Goal: Task Accomplishment & Management: Use online tool/utility

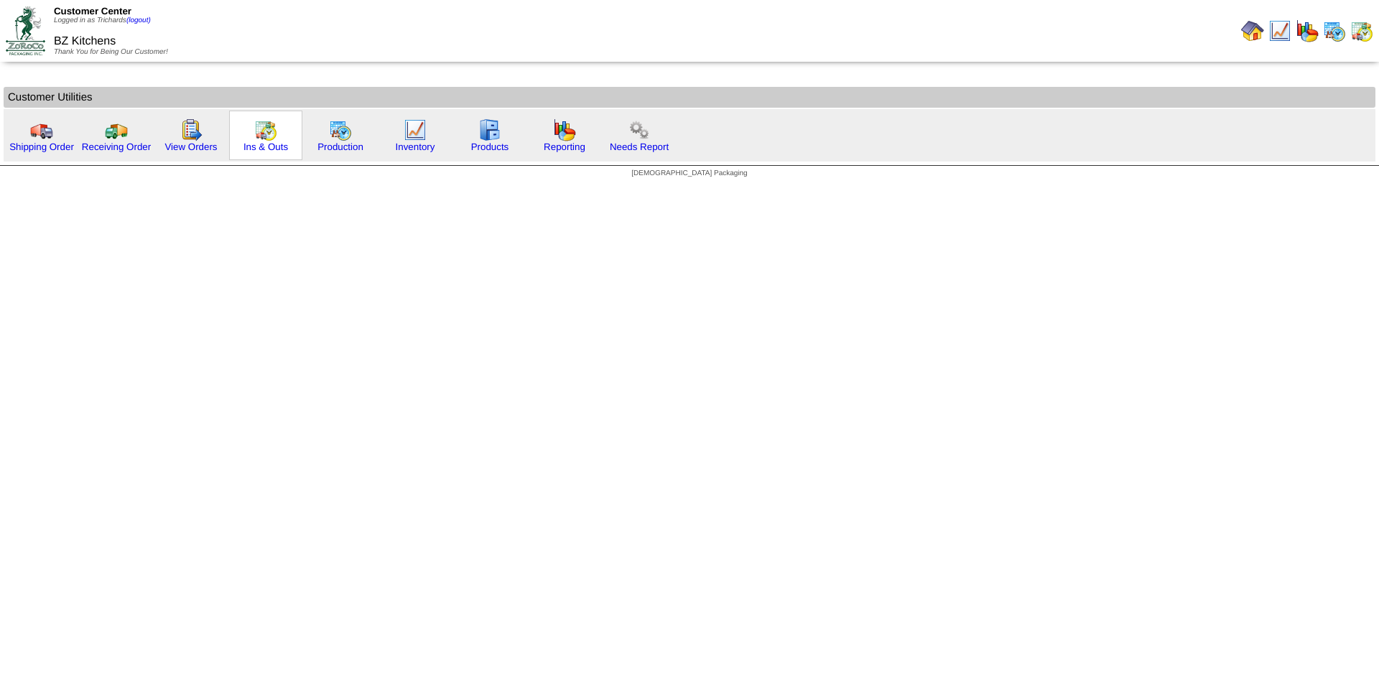
click at [264, 139] on img at bounding box center [265, 129] width 23 height 23
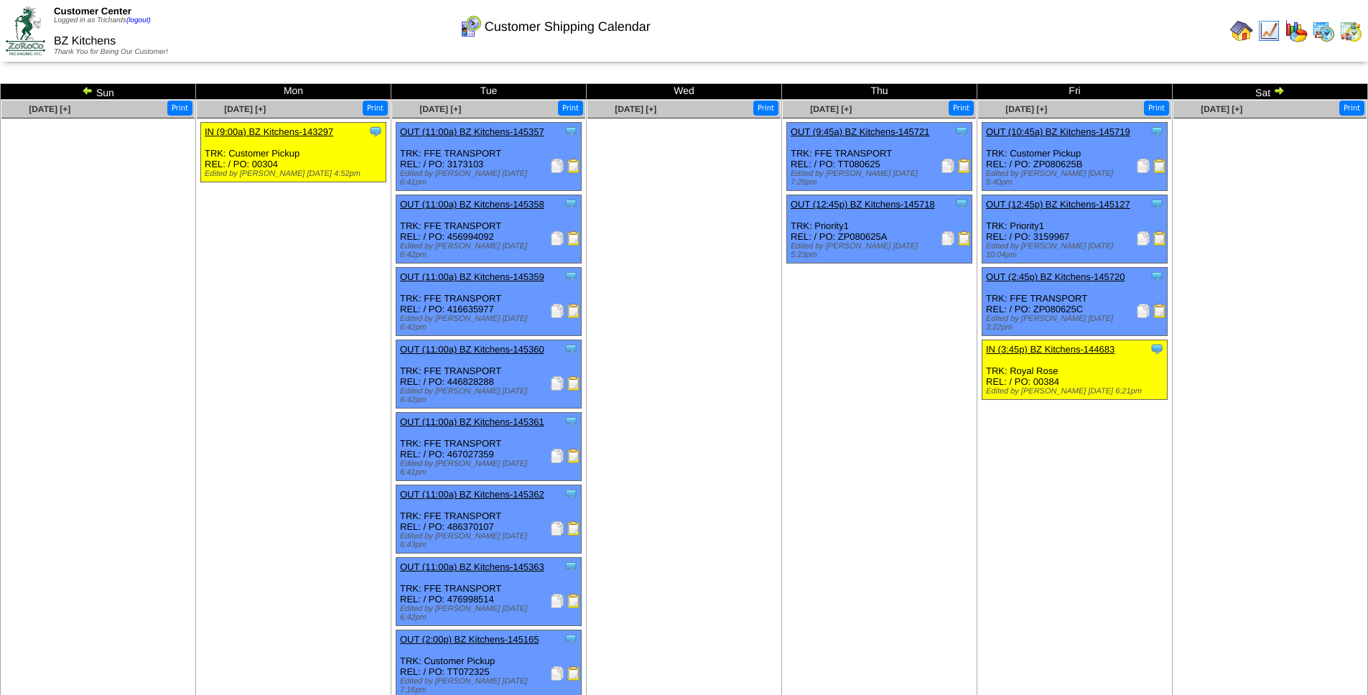
click at [705, 241] on ul at bounding box center [683, 225] width 193 height 215
click at [555, 166] on img at bounding box center [557, 166] width 14 height 14
